Goal: Information Seeking & Learning: Learn about a topic

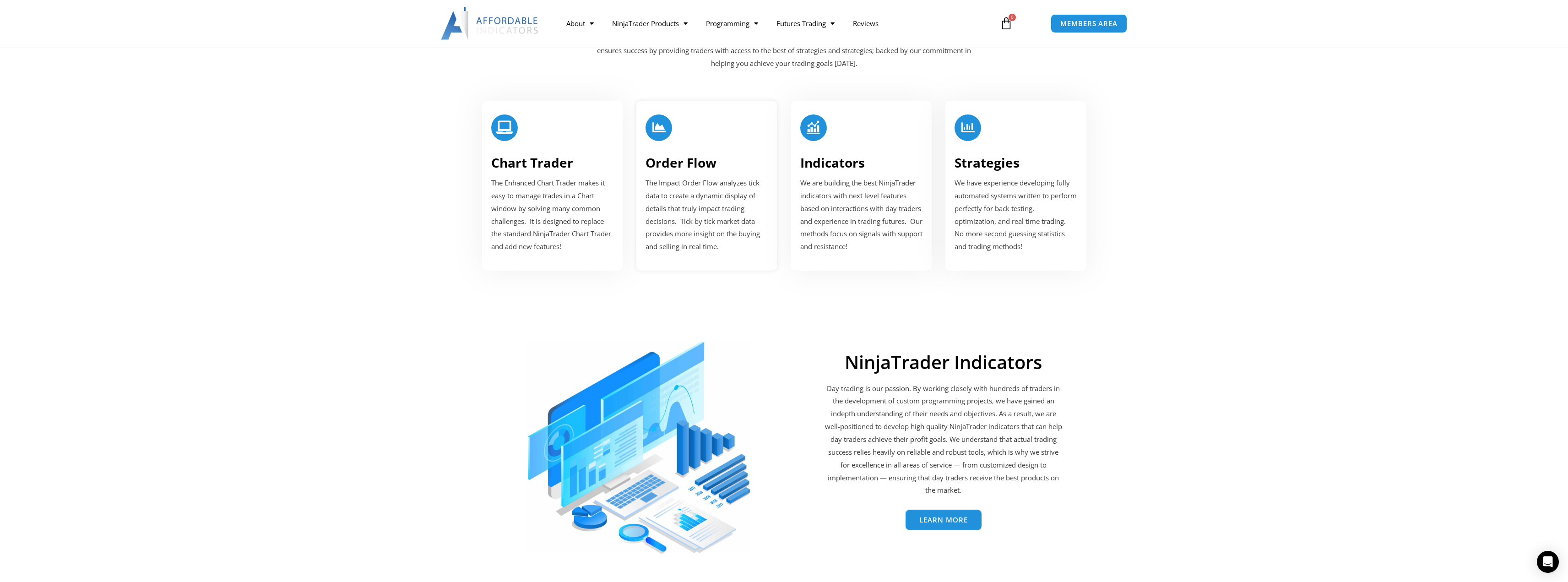
click at [703, 171] on div "Order Flow The Impact Order Flow analyzes tick data to create a dynamic display…" at bounding box center [707, 185] width 141 height 170
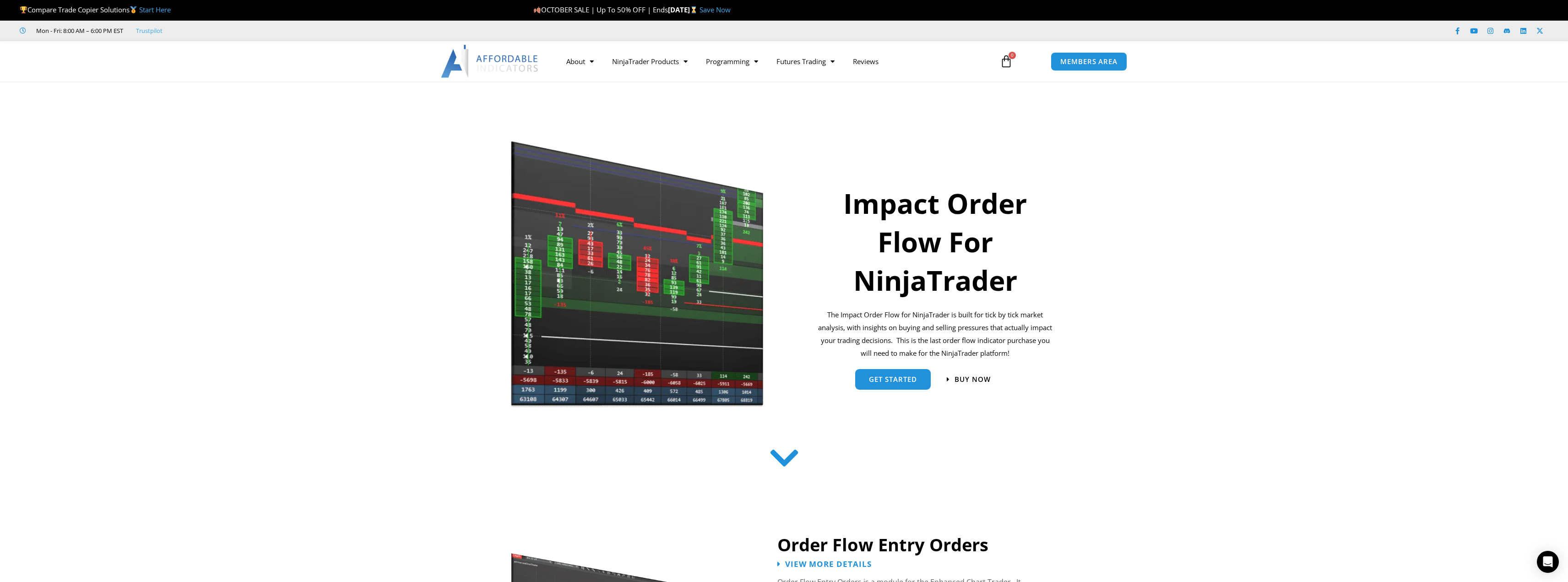
click at [650, 289] on img at bounding box center [638, 274] width 254 height 271
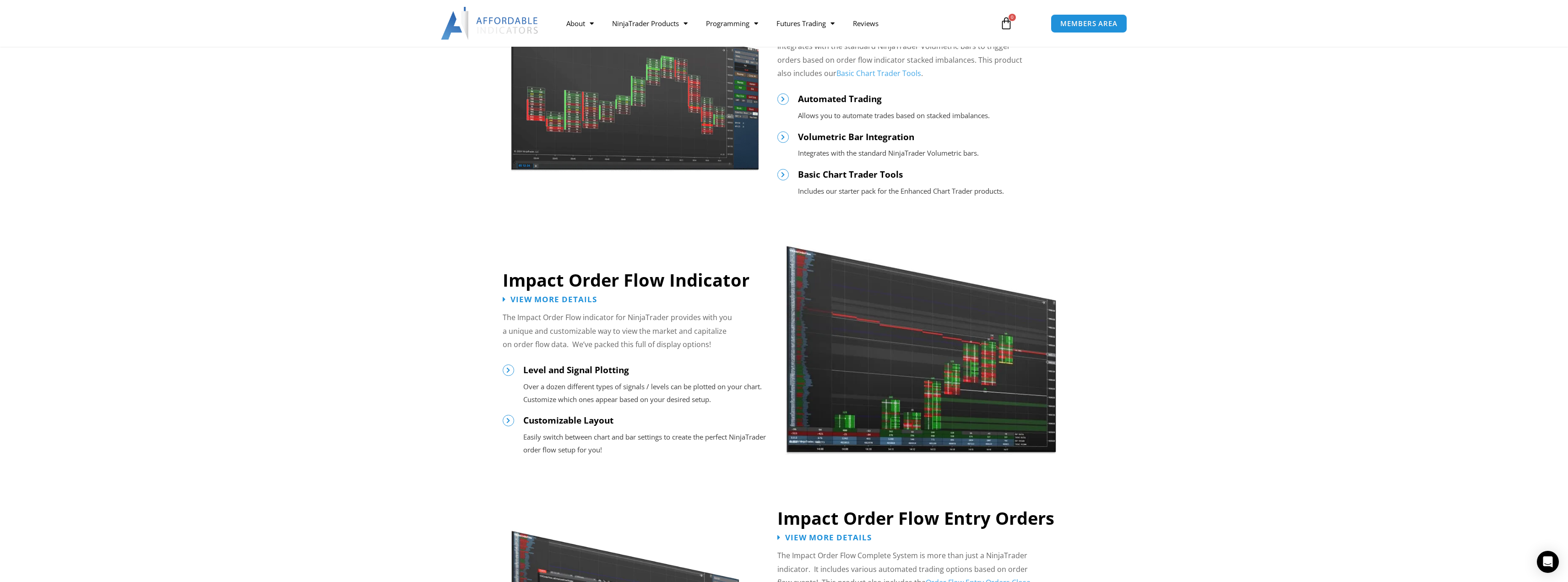
scroll to position [641, 0]
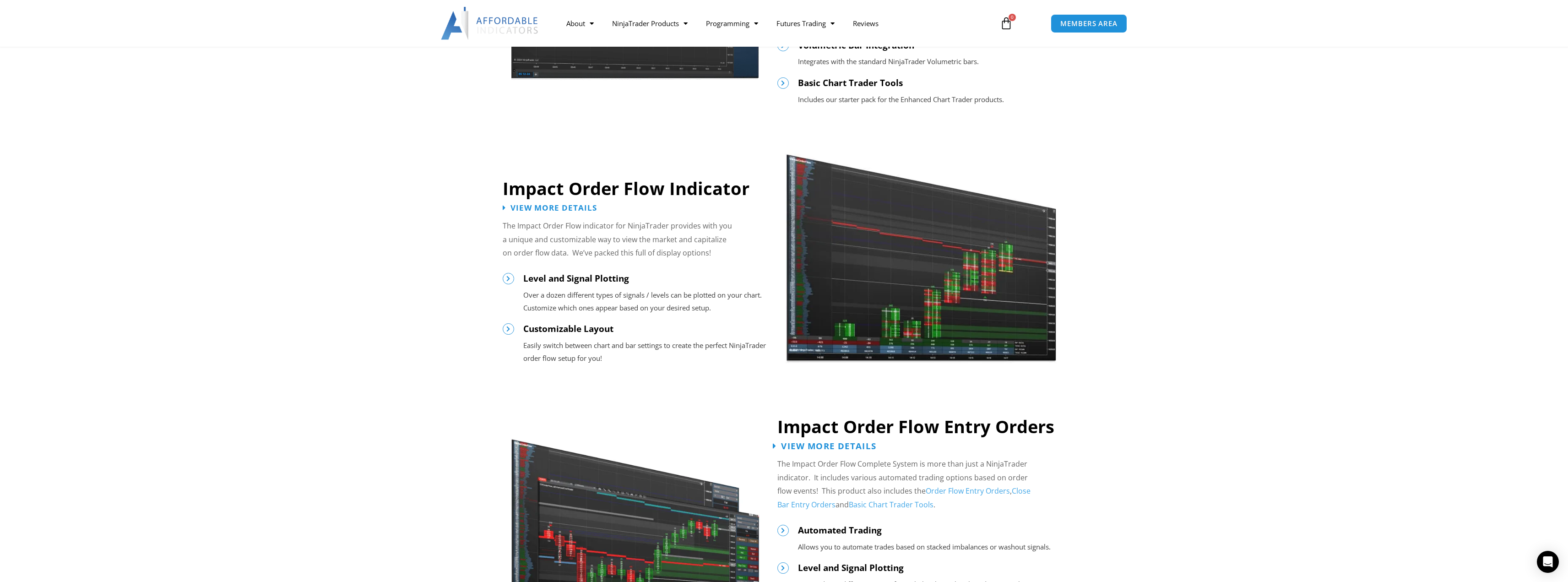
click at [848, 442] on span "View More Details" at bounding box center [828, 446] width 95 height 9
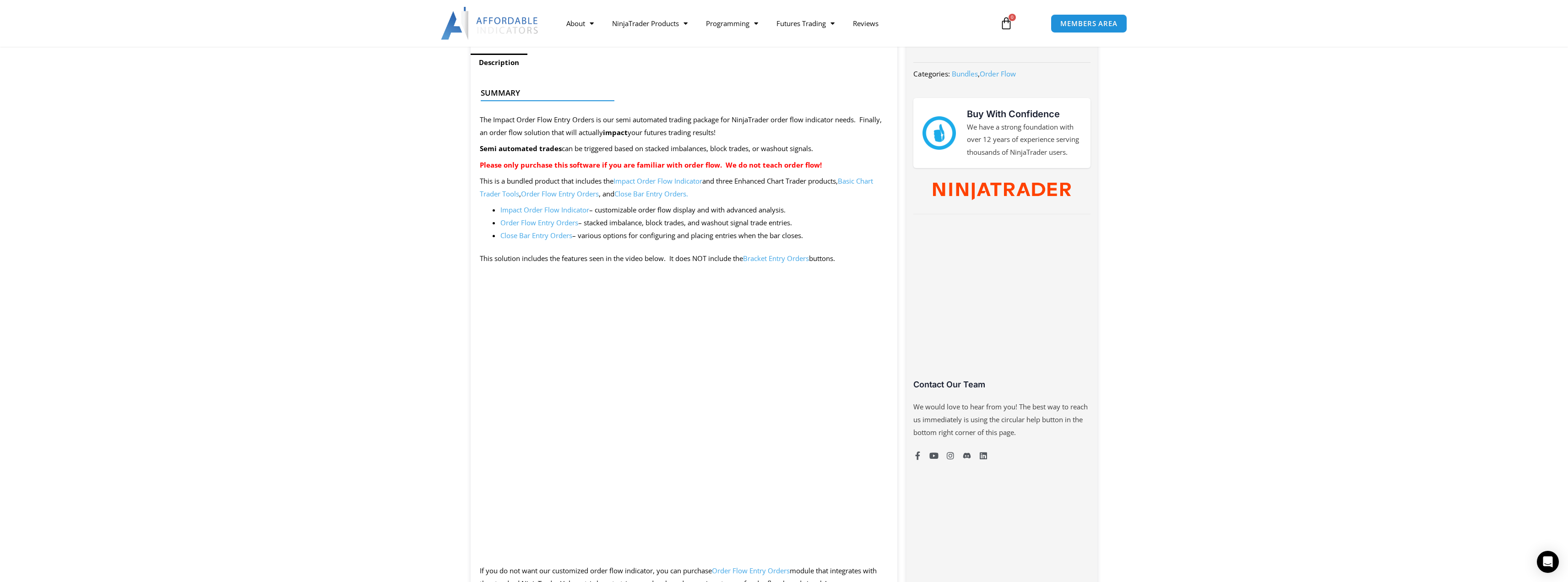
scroll to position [458, 0]
